Goal: Check status

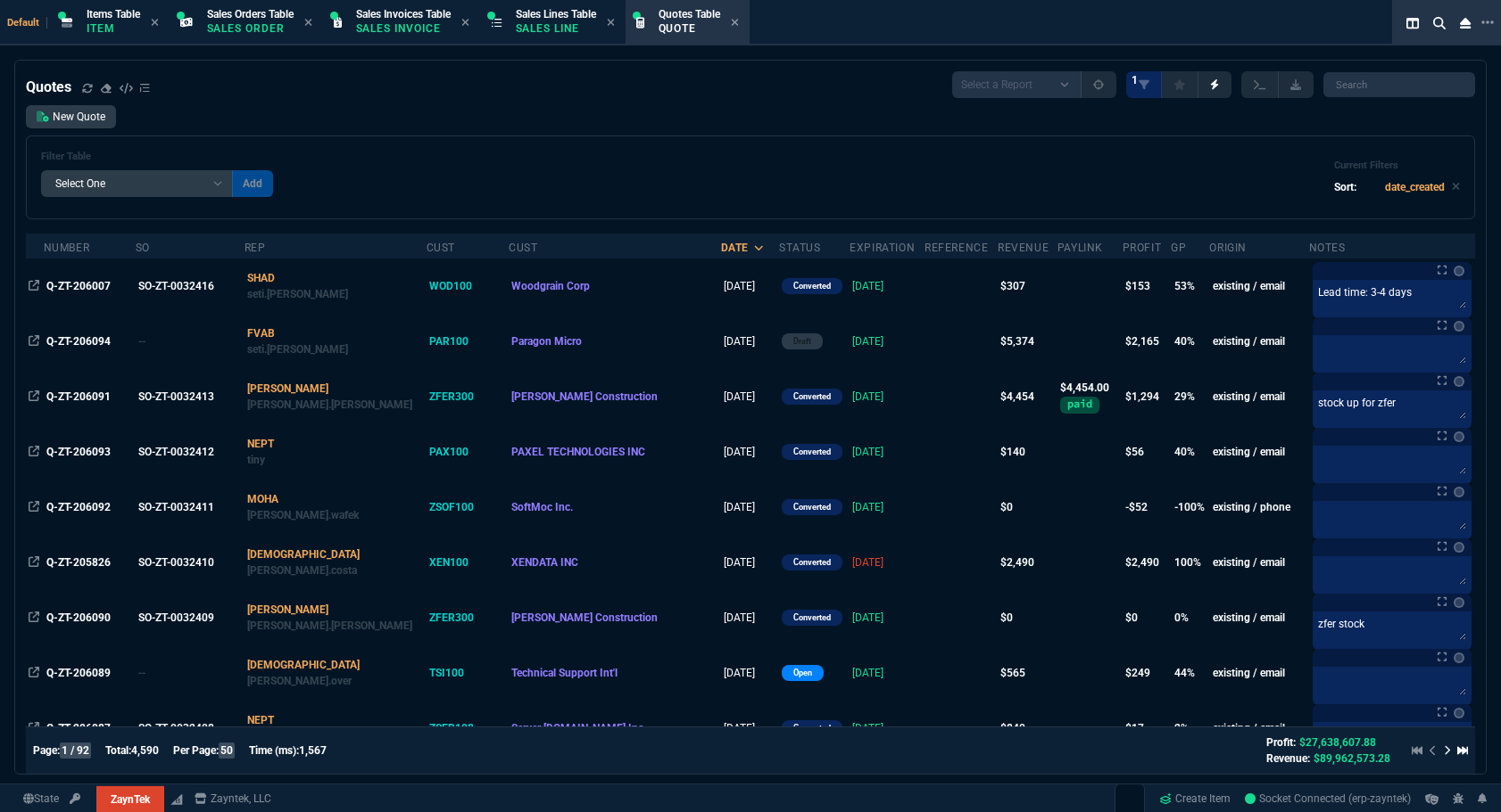
select select
click at [1210, 139] on div "Filter Table Select One Add Filter () creator (creator) Cust (headers.customerN…" at bounding box center [750, 177] width 1449 height 84
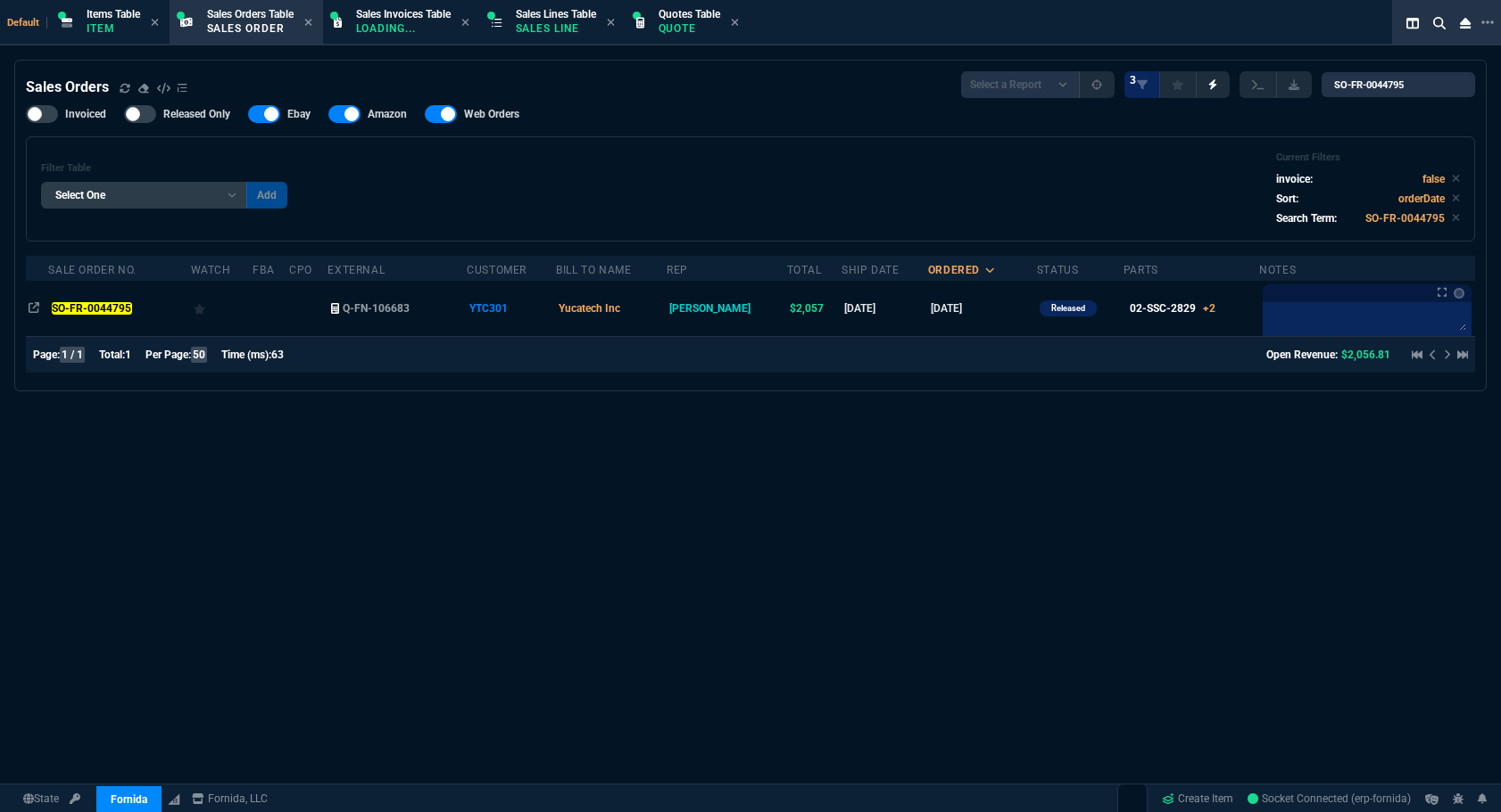
select select "12: ROSS"
select select
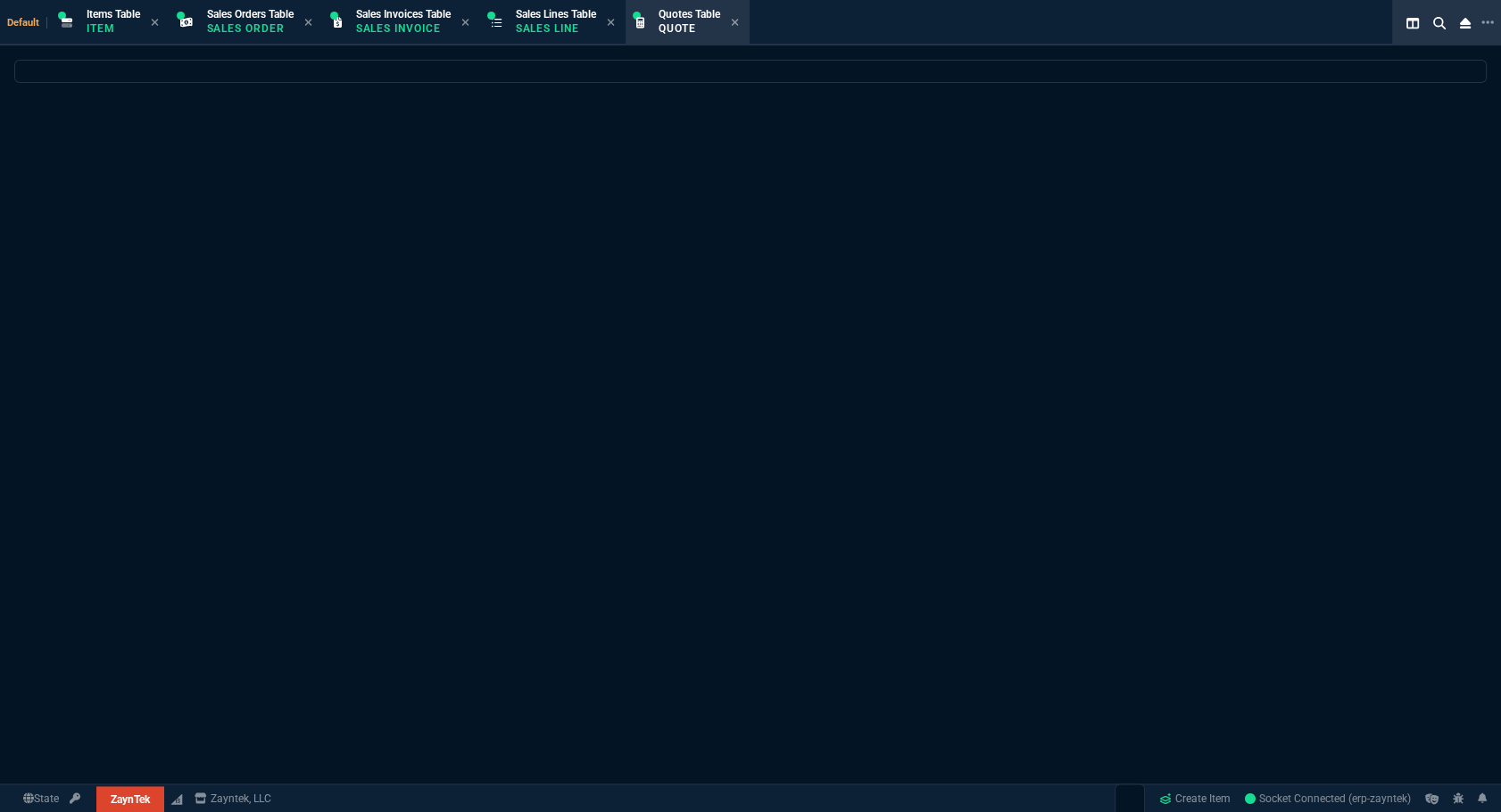
select select
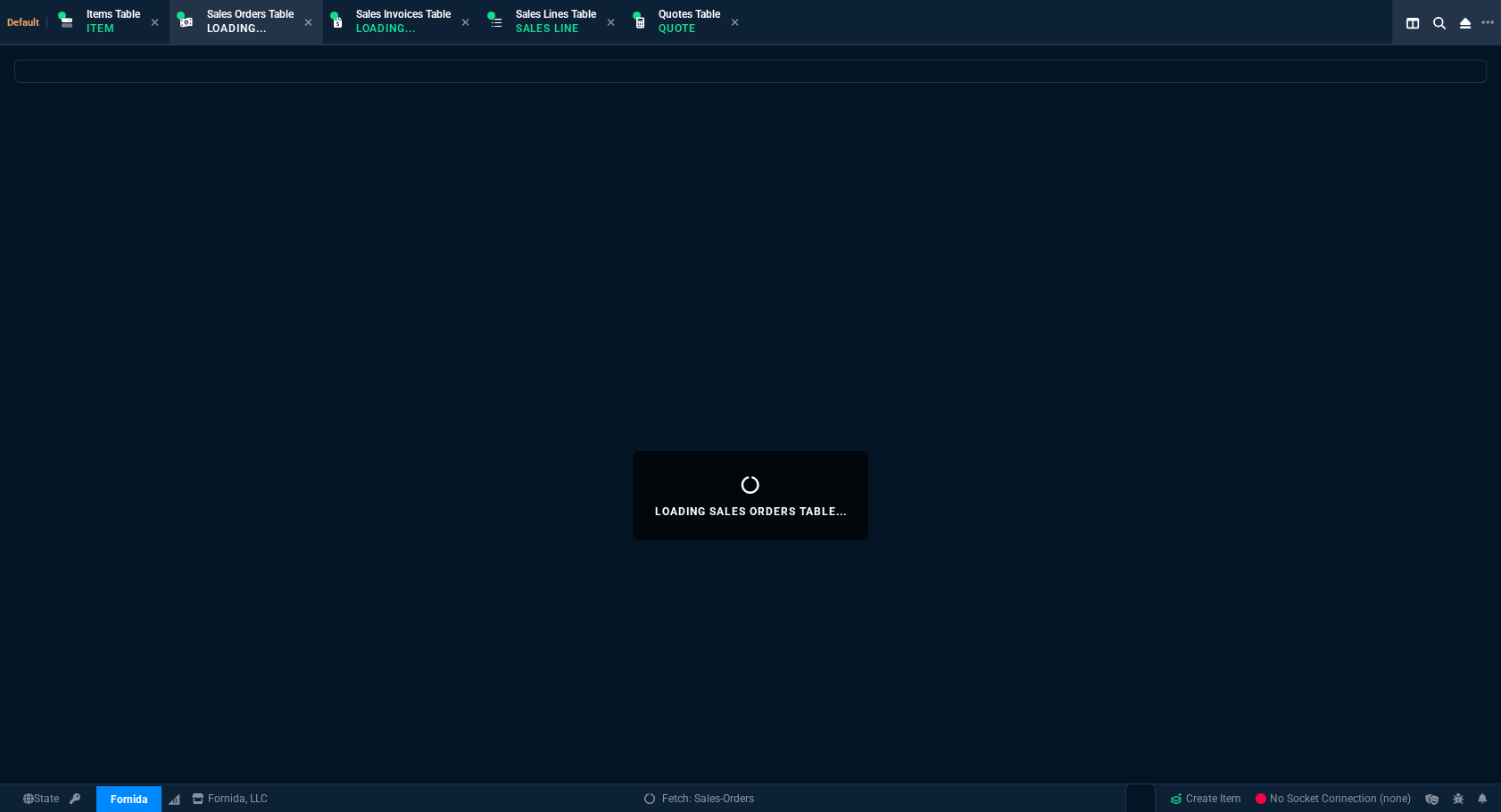
select select
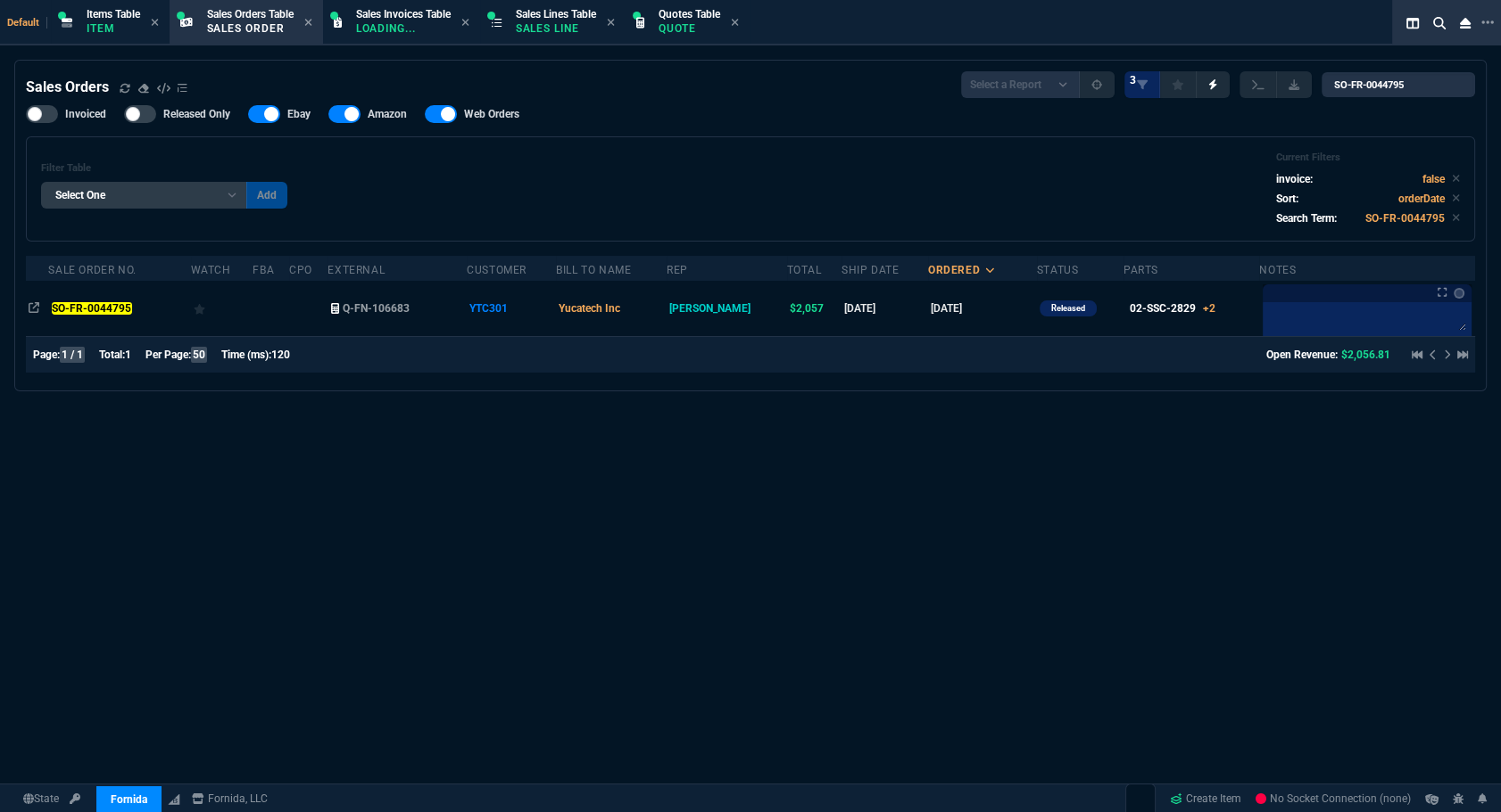
select select "12: ROSS"
click at [1442, 95] on input "SO-FR-0044795" at bounding box center [1398, 84] width 154 height 25
click at [1449, 86] on input "SO-FR-0044795" at bounding box center [1398, 84] width 154 height 25
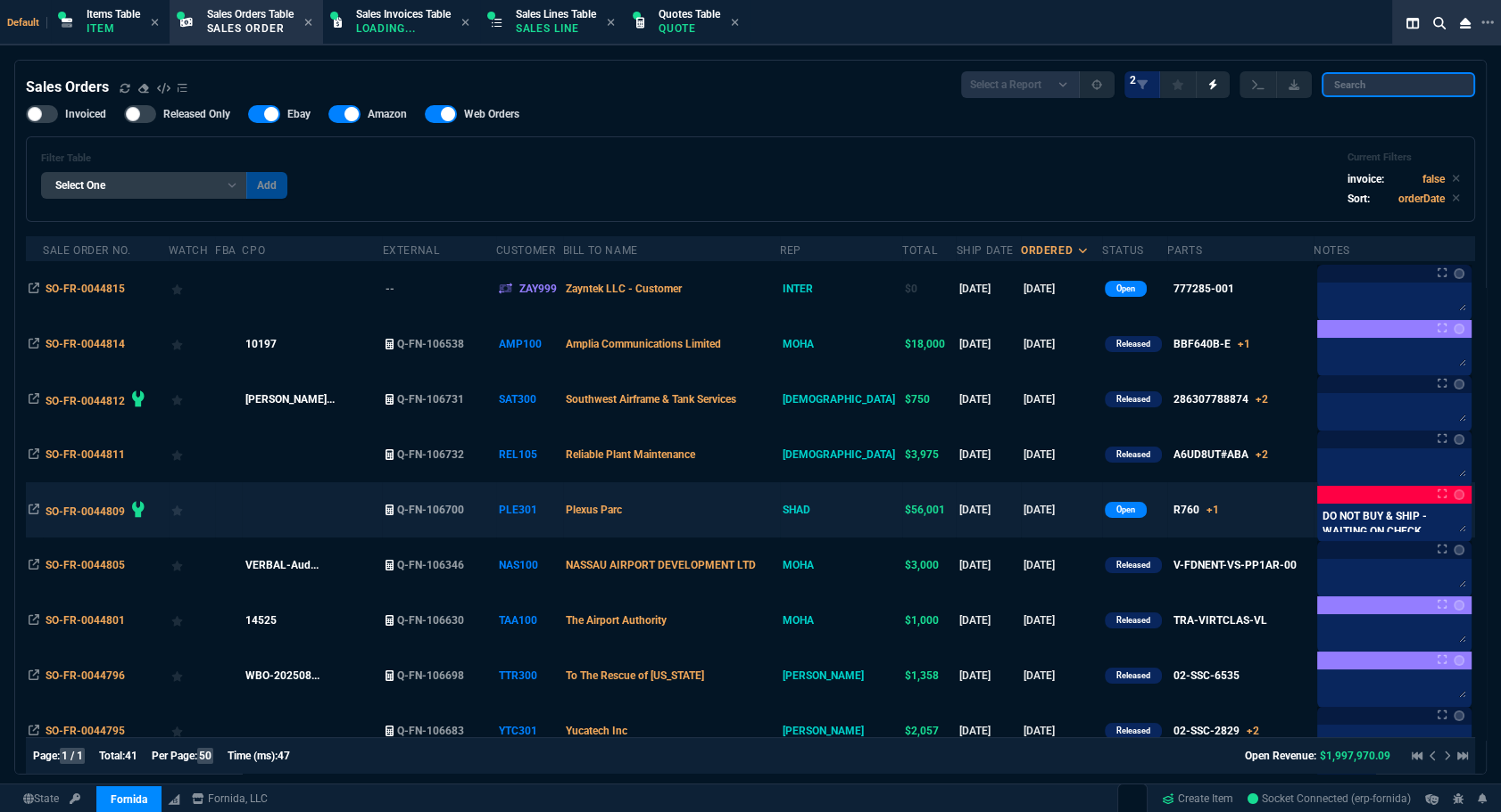
scroll to position [21, 0]
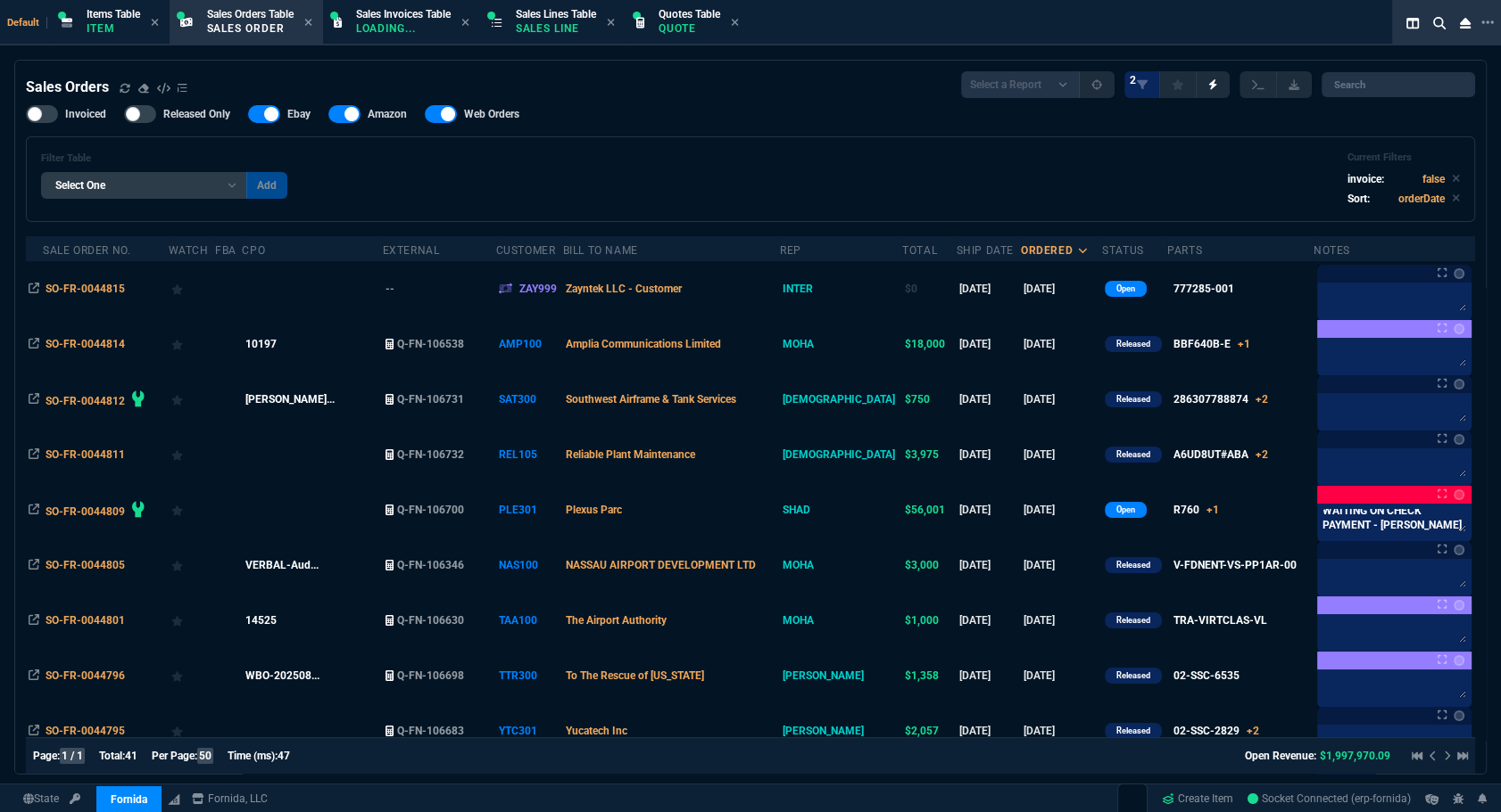
click at [1113, 168] on div "Filter Table Select One Add Filter () Bill To Name (billToName) CPO (yourRefere…" at bounding box center [750, 179] width 1419 height 55
